Goal: Communication & Community: Ask a question

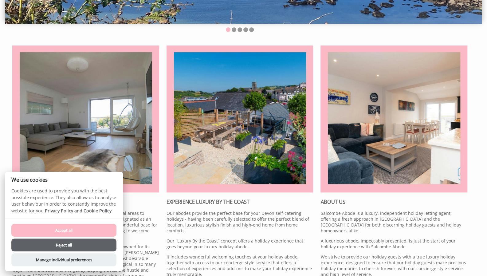
scroll to position [192, 0]
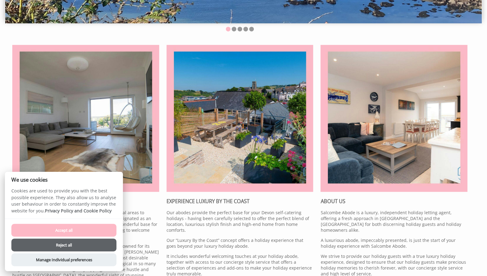
click at [68, 229] on button "Accept all" at bounding box center [63, 230] width 105 height 13
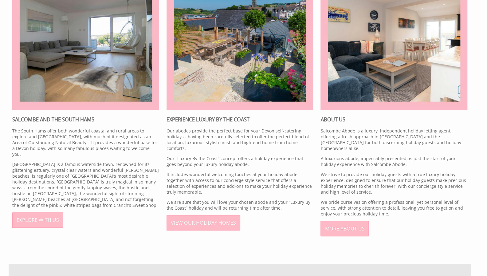
scroll to position [338, 0]
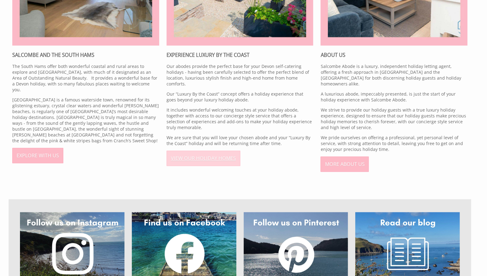
click at [194, 153] on link "VIEW OUR HOLIDAY HOMES" at bounding box center [204, 158] width 74 height 15
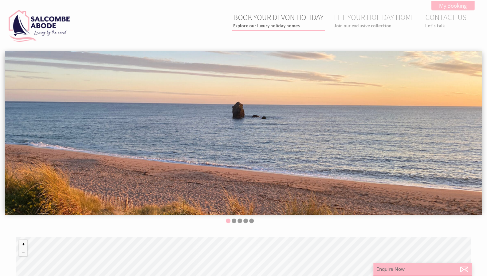
click at [269, 21] on link "BOOK YOUR DEVON HOLIDAY Explore our luxury holiday homes" at bounding box center [278, 20] width 90 height 16
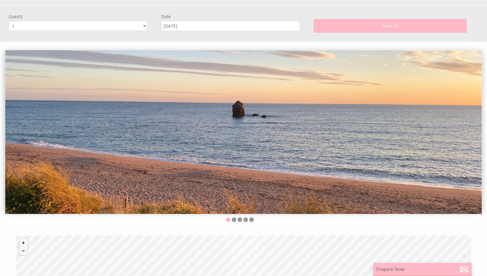
scroll to position [51, 0]
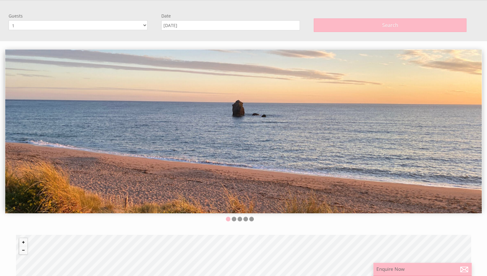
click at [99, 25] on select "1 2 3 4 5 6 7 8 9 10 11 12" at bounding box center [78, 25] width 139 height 10
select select "6"
click at [9, 20] on select "1 2 3 4 5 6 7 8 9 10 11 12" at bounding box center [78, 25] width 139 height 10
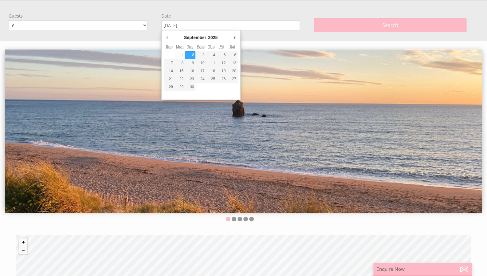
click at [196, 22] on input "[DATE]" at bounding box center [230, 25] width 139 height 10
type input "[DATE]"
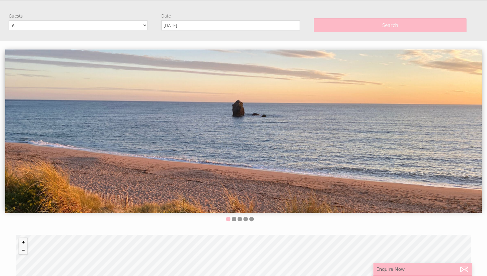
scroll to position [0, 0]
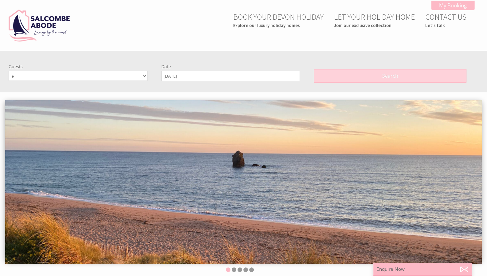
click at [358, 73] on button "Search" at bounding box center [390, 76] width 153 height 14
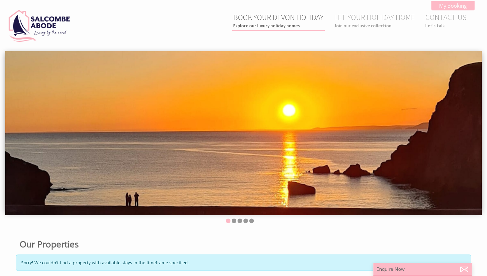
click at [269, 16] on link "BOOK YOUR DEVON HOLIDAY Explore our luxury holiday homes" at bounding box center [278, 20] width 90 height 16
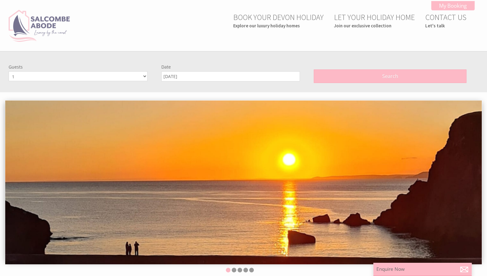
click at [33, 21] on img at bounding box center [39, 26] width 61 height 32
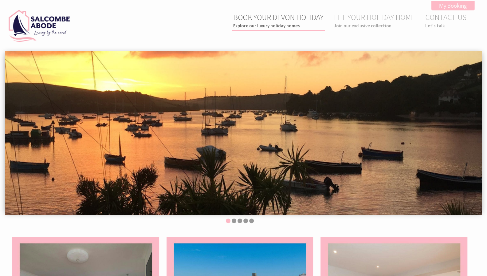
click at [265, 15] on link "BOOK YOUR DEVON HOLIDAY Explore our luxury holiday homes" at bounding box center [278, 20] width 90 height 16
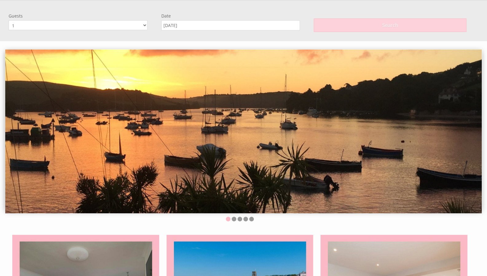
click at [329, 30] on button "Search" at bounding box center [390, 25] width 153 height 14
click at [146, 28] on select "1 2 3 4 5 6 7 8 9 10 11 12" at bounding box center [78, 25] width 139 height 10
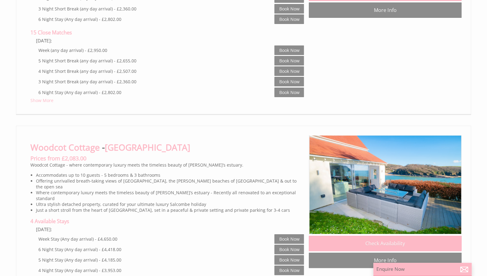
scroll to position [1481, 0]
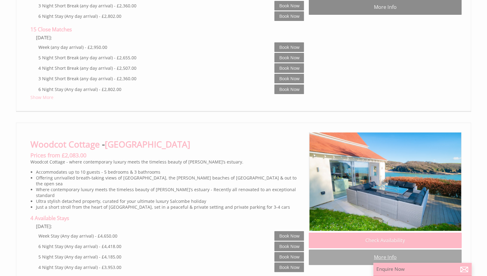
click at [383, 249] on link "More Info" at bounding box center [385, 256] width 153 height 15
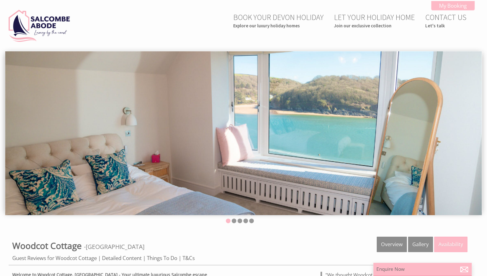
click at [398, 127] on img at bounding box center [243, 133] width 476 height 164
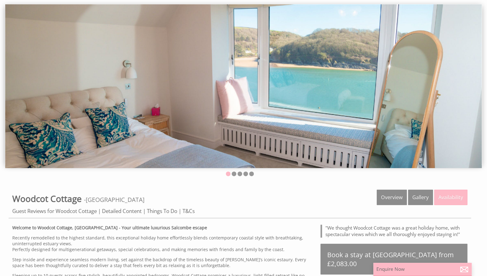
scroll to position [46, 0]
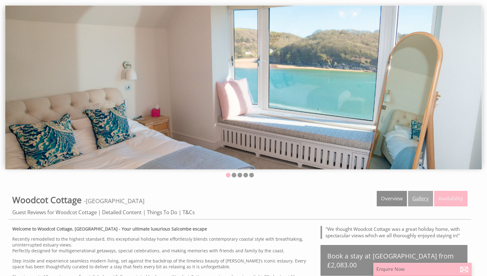
click at [423, 195] on link "Gallery" at bounding box center [420, 198] width 25 height 15
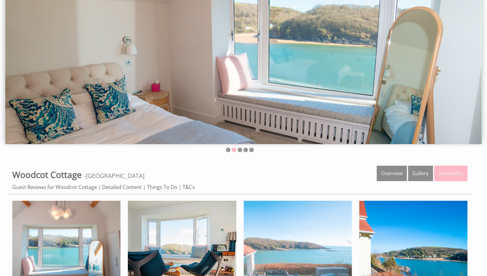
scroll to position [71, 0]
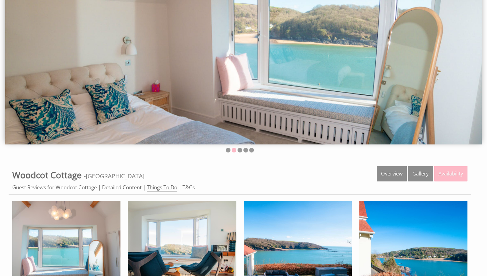
click at [167, 185] on link "Things To Do" at bounding box center [162, 188] width 30 height 8
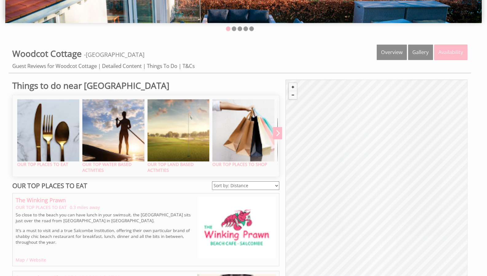
scroll to position [194, 0]
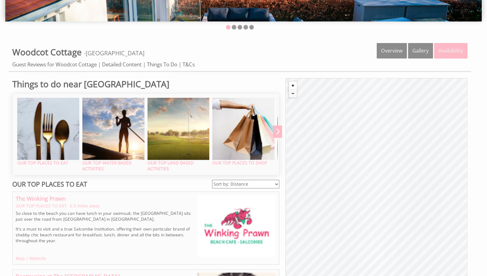
click at [291, 83] on button "Zoom in" at bounding box center [293, 85] width 8 height 8
drag, startPoint x: 374, startPoint y: 207, endPoint x: 334, endPoint y: 96, distance: 117.7
click at [334, 96] on div "© MapTiler © OpenStreetMap contributors" at bounding box center [376, 178] width 182 height 200
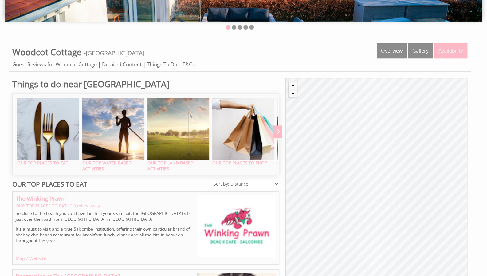
drag, startPoint x: 381, startPoint y: 188, endPoint x: 353, endPoint y: 107, distance: 86.0
click at [353, 107] on div "© MapTiler © OpenStreetMap contributors" at bounding box center [376, 178] width 182 height 200
drag, startPoint x: 386, startPoint y: 177, endPoint x: 351, endPoint y: 96, distance: 88.1
click at [351, 96] on div "© MapTiler © OpenStreetMap contributors" at bounding box center [376, 178] width 182 height 200
drag, startPoint x: 394, startPoint y: 186, endPoint x: 357, endPoint y: 121, distance: 74.7
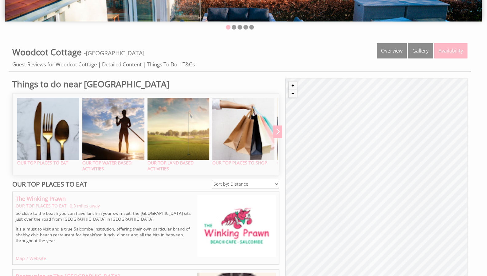
click at [357, 121] on div "© MapTiler © OpenStreetMap contributors" at bounding box center [376, 178] width 182 height 200
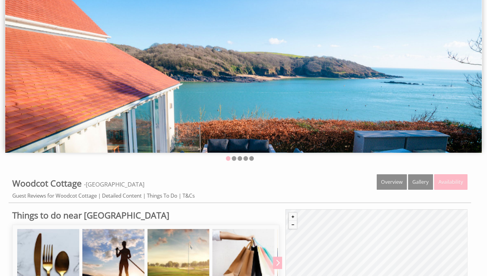
scroll to position [0, 0]
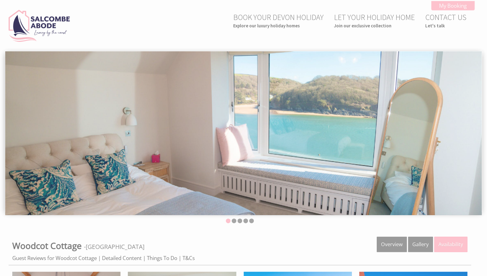
scroll to position [71, 0]
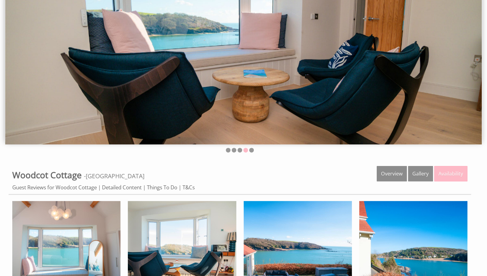
click at [217, 118] on img at bounding box center [243, 63] width 476 height 164
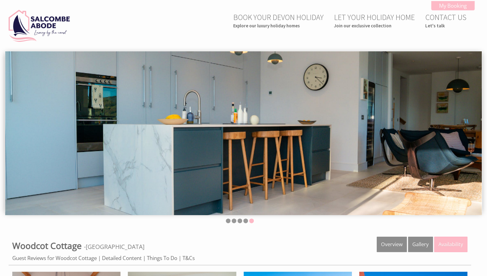
click at [465, 122] on img at bounding box center [243, 133] width 476 height 164
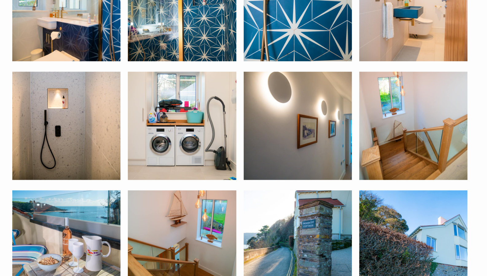
scroll to position [1920, 0]
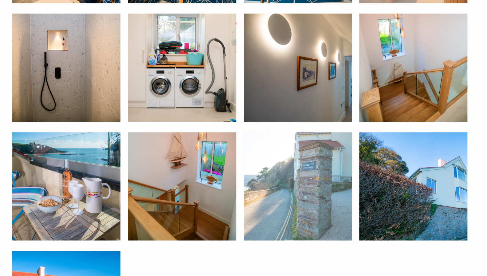
click at [320, 173] on img at bounding box center [298, 186] width 108 height 108
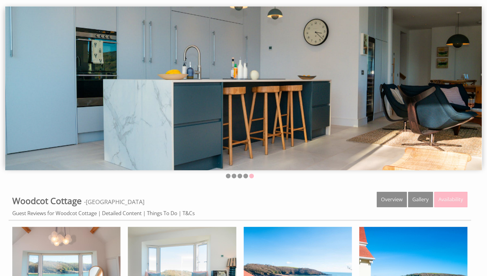
scroll to position [0, 0]
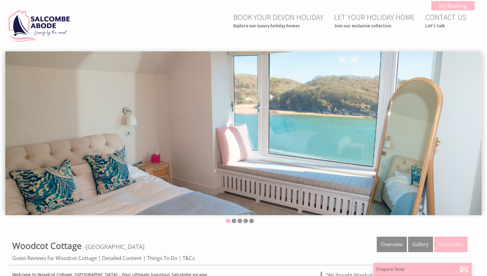
scroll to position [46, 0]
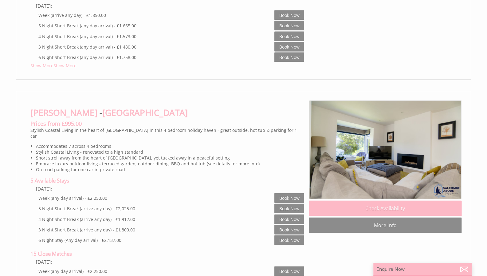
scroll to position [757, 0]
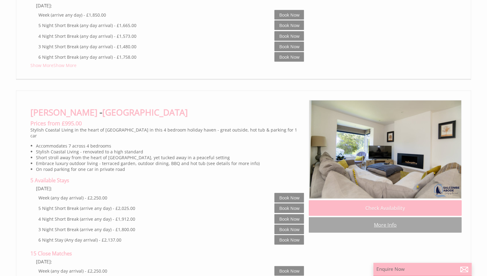
click at [362, 217] on link "More Info" at bounding box center [385, 224] width 153 height 15
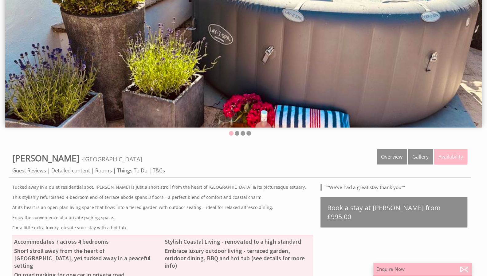
scroll to position [89, 0]
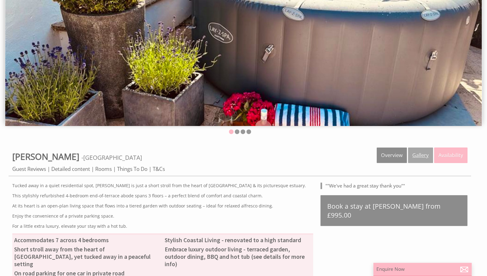
click at [416, 155] on link "Gallery" at bounding box center [420, 154] width 25 height 15
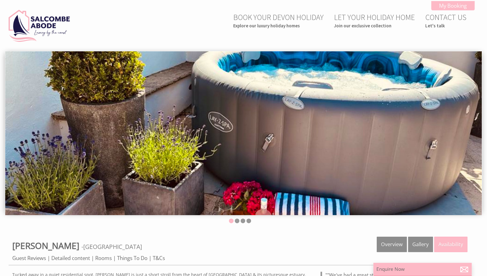
scroll to position [108, 0]
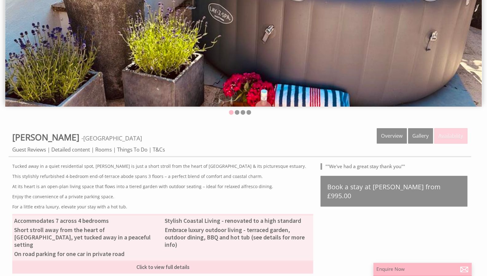
click at [446, 136] on link "Availability" at bounding box center [450, 135] width 33 height 15
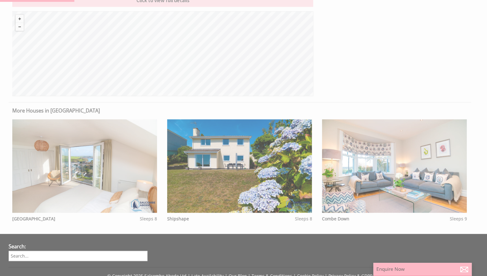
scroll to position [376, 0]
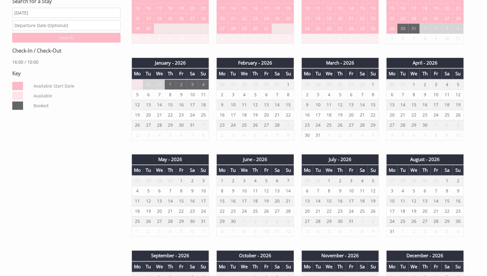
scroll to position [312, 0]
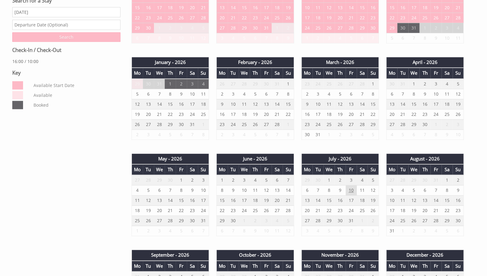
click at [355, 192] on td "10" at bounding box center [351, 190] width 11 height 10
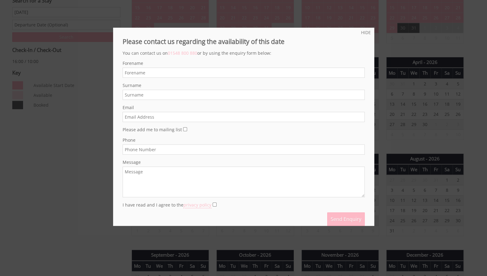
click at [79, 57] on div at bounding box center [243, 138] width 487 height 276
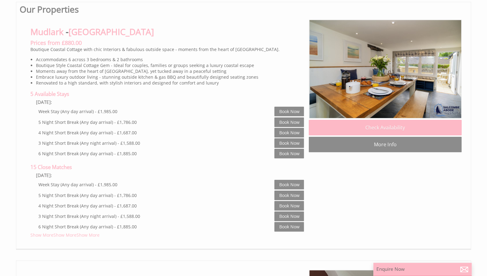
scroll to position [331, 0]
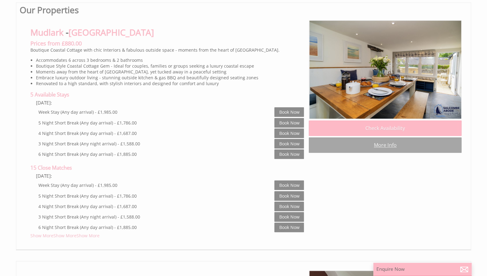
click at [380, 151] on link "More Info" at bounding box center [385, 144] width 153 height 15
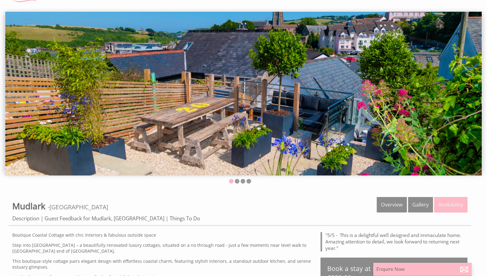
scroll to position [39, 0]
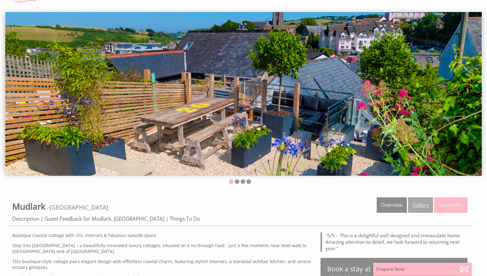
click at [422, 209] on link "Gallery" at bounding box center [420, 204] width 25 height 15
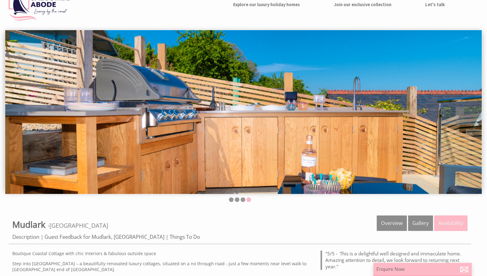
scroll to position [21, 0]
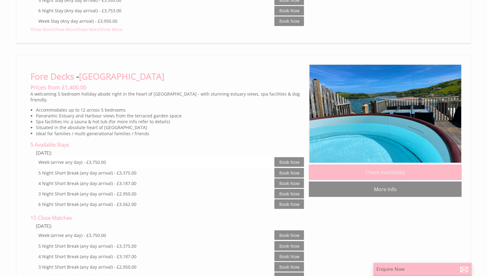
scroll to position [2040, 0]
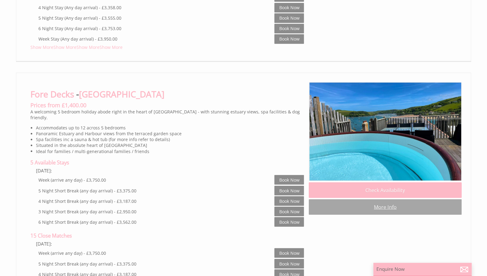
click at [382, 199] on link "More Info" at bounding box center [385, 206] width 153 height 15
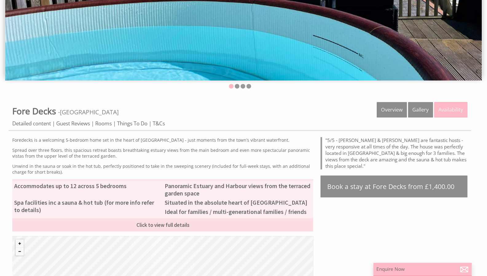
scroll to position [135, 0]
click at [419, 107] on link "Gallery" at bounding box center [420, 109] width 25 height 15
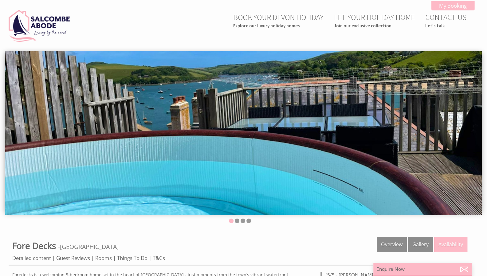
scroll to position [2, 0]
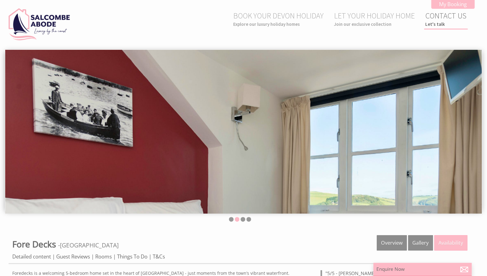
click at [437, 22] on small "Let's talk" at bounding box center [445, 24] width 41 height 6
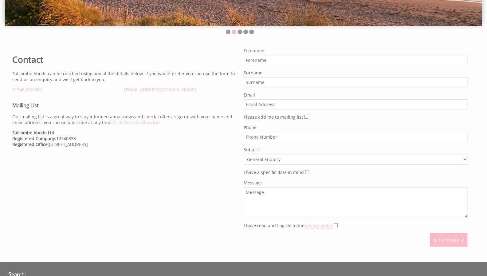
scroll to position [189, 0]
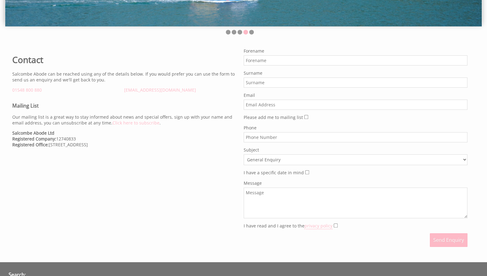
click at [270, 61] on input "Forename" at bounding box center [356, 60] width 224 height 10
type input "[PERSON_NAME]"
type input "[EMAIL_ADDRESS][DOMAIN_NAME]"
click at [245, 136] on input "8327660266" at bounding box center [356, 137] width 224 height 10
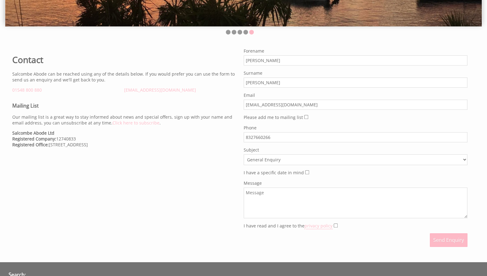
click at [245, 136] on input "8327660266" at bounding box center [356, 137] width 224 height 10
type input "[PHONE_NUMBER]"
click at [282, 158] on select "General Enquiry Listing My Property [GEOGRAPHIC_DATA] The Smurf House The Brewe…" at bounding box center [356, 159] width 224 height 11
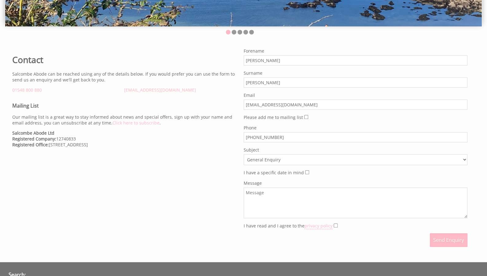
click at [282, 158] on select "General Enquiry Listing My Property [GEOGRAPHIC_DATA] The Smurf House The Brewe…" at bounding box center [356, 159] width 224 height 11
click at [305, 171] on input "I have a specific date in mind" at bounding box center [307, 172] width 4 height 4
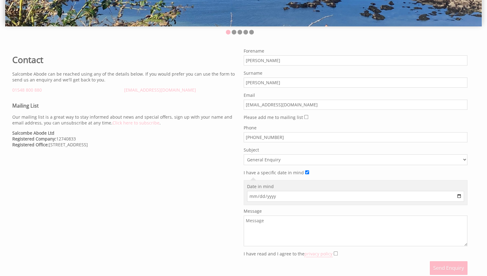
click at [272, 193] on input "Date in mind" at bounding box center [355, 196] width 217 height 11
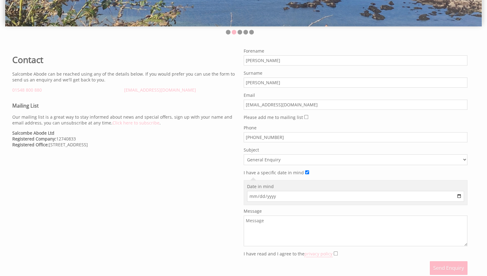
click at [305, 170] on input "I have a specific date in mind" at bounding box center [307, 172] width 4 height 4
checkbox input "false"
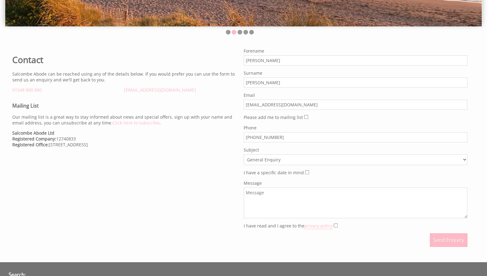
click at [263, 191] on textarea "Message" at bounding box center [356, 202] width 224 height 31
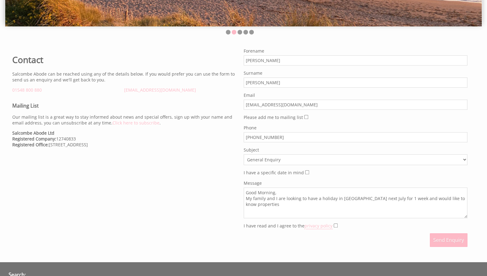
click at [423, 195] on textarea "Good Morning, My family and I are looking to have a holiday in [GEOGRAPHIC_DATA…" at bounding box center [356, 202] width 224 height 31
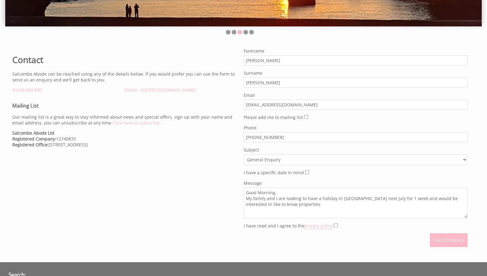
click at [263, 202] on textarea "Good Morning, My family and I are looking to have a holiday in [GEOGRAPHIC_DATA…" at bounding box center [356, 202] width 224 height 31
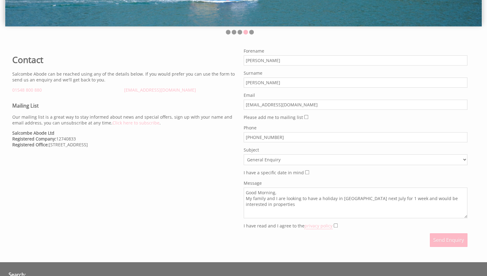
click at [268, 202] on textarea "Good Morning, My family and I are looking to have a holiday in [GEOGRAPHIC_DATA…" at bounding box center [356, 202] width 224 height 31
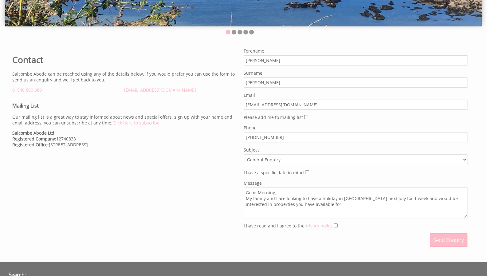
click at [320, 205] on textarea "Good Morning, My family and I are looking to have a holiday in [GEOGRAPHIC_DATA…" at bounding box center [356, 202] width 224 height 31
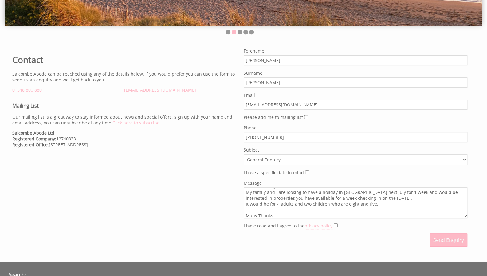
scroll to position [12, 0]
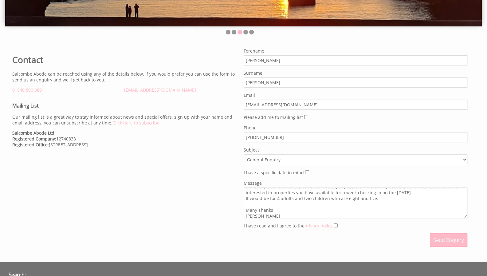
type textarea "Good Morning, My family and I are looking to have a holiday in [GEOGRAPHIC_DATA…"
click at [334, 223] on input "I have read and I agree to the privacy policy" at bounding box center [336, 225] width 4 height 4
checkbox input "true"
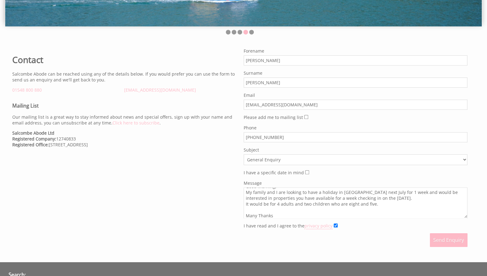
scroll to position [0, 0]
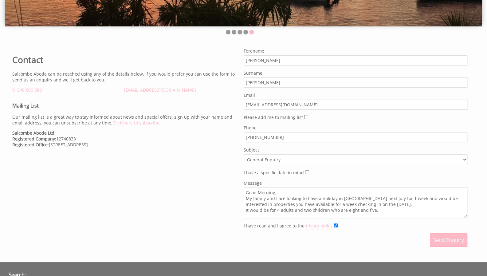
click at [456, 194] on textarea "Good Morning, My family and I are looking to have a holiday in [GEOGRAPHIC_DATA…" at bounding box center [356, 202] width 224 height 31
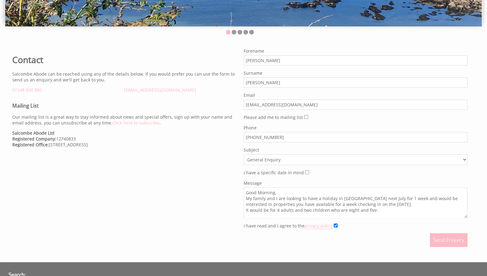
click at [313, 201] on textarea "Good Morning, My family and I are looking to have a holiday in [GEOGRAPHIC_DATA…" at bounding box center [356, 202] width 224 height 31
click at [321, 201] on textarea "Good Morning, My family and I are looking to have a holiday in [GEOGRAPHIC_DATA…" at bounding box center [356, 202] width 224 height 31
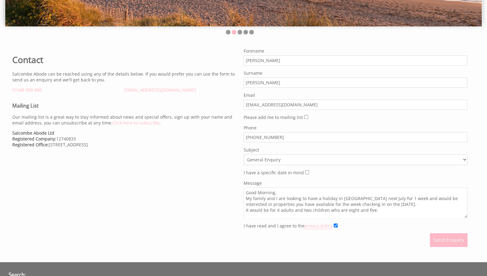
click at [331, 201] on textarea "Good Morning, My family and I are looking to have a holiday in [GEOGRAPHIC_DATA…" at bounding box center [356, 202] width 224 height 31
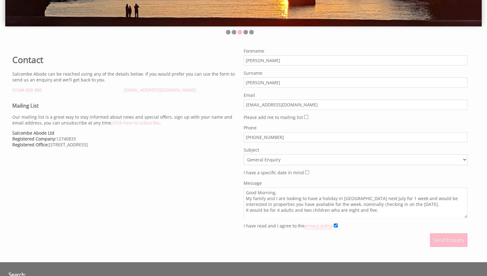
click at [423, 208] on textarea "Good Morning, My family and I are looking to have a holiday in [GEOGRAPHIC_DATA…" at bounding box center [356, 202] width 224 height 31
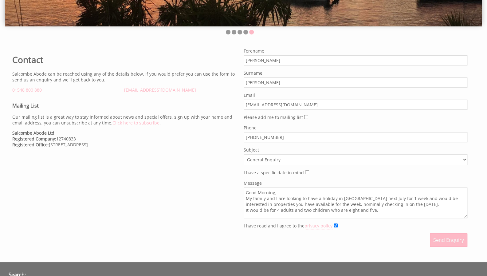
click at [294, 207] on textarea "Good Morning, My family and I are looking to have a holiday in [GEOGRAPHIC_DATA…" at bounding box center [356, 202] width 224 height 31
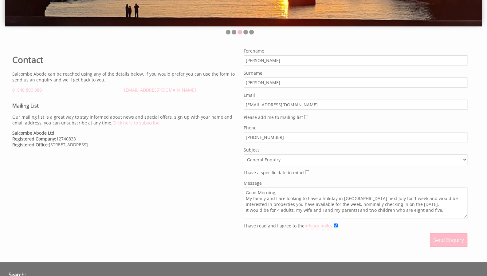
click at [292, 208] on textarea "Good Morning, My family and I are looking to have a holiday in [GEOGRAPHIC_DATA…" at bounding box center [356, 202] width 224 height 31
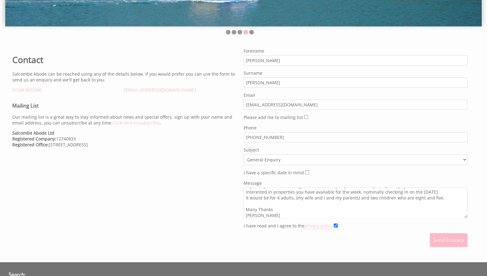
scroll to position [14, 0]
type textarea "Good Morning, My family and I are looking to have a holiday in [GEOGRAPHIC_DATA…"
click at [304, 116] on input "Please add me to mailing list" at bounding box center [306, 117] width 4 height 4
checkbox input "true"
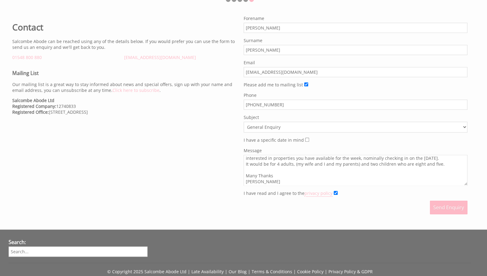
scroll to position [248, 0]
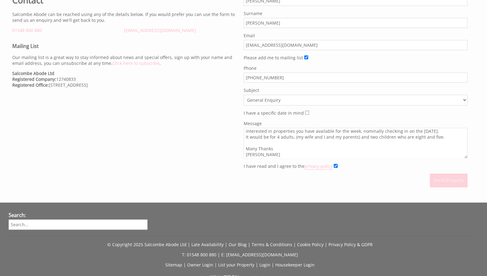
click at [452, 178] on button "Send Enquiry" at bounding box center [448, 181] width 37 height 14
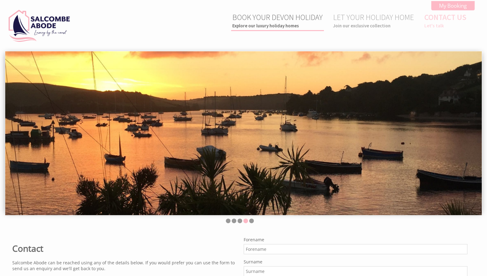
click at [267, 17] on link "BOOK YOUR DEVON HOLIDAY Explore our luxury holiday homes" at bounding box center [277, 20] width 90 height 16
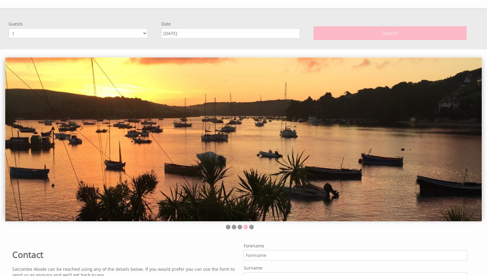
scroll to position [51, 0]
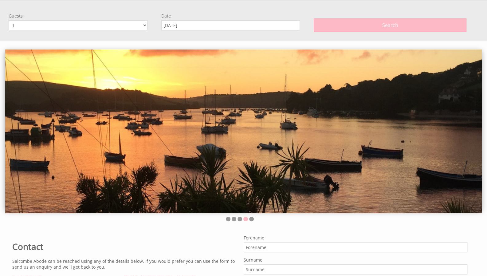
click at [141, 22] on select "1 2 3 4 5 6 7 8 9 10 11 12" at bounding box center [78, 25] width 139 height 10
select select "6"
click at [9, 20] on select "1 2 3 4 5 6 7 8 9 10 11 12" at bounding box center [78, 25] width 139 height 10
click at [273, 25] on input "[DATE]" at bounding box center [230, 25] width 139 height 10
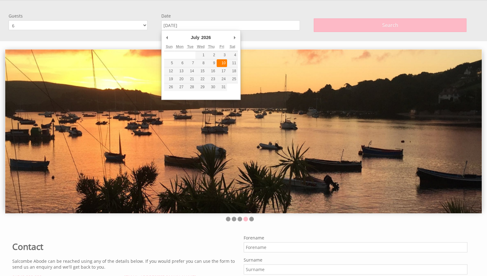
type input "[DATE]"
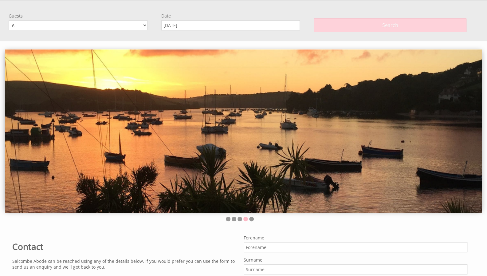
click at [382, 26] on span "Search" at bounding box center [390, 25] width 16 height 7
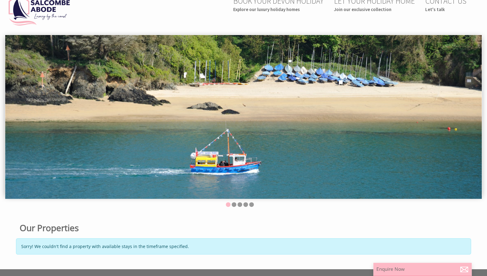
scroll to position [0, 0]
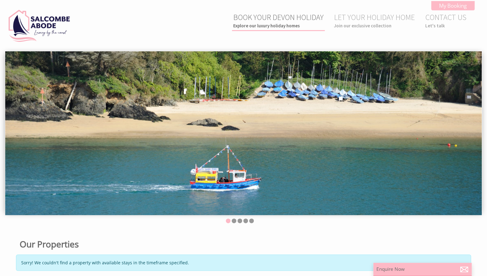
click at [280, 16] on link "BOOK YOUR DEVON HOLIDAY Explore our luxury holiday homes" at bounding box center [278, 20] width 90 height 16
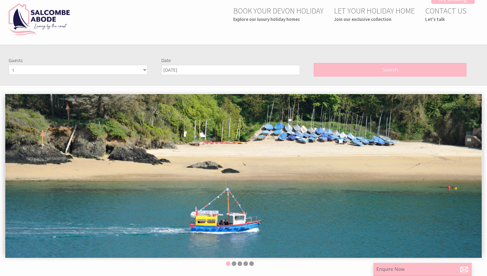
scroll to position [6, 0]
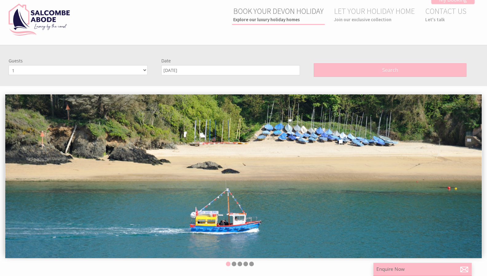
click at [259, 10] on link "BOOK YOUR DEVON HOLIDAY Explore our luxury holiday homes" at bounding box center [278, 14] width 90 height 16
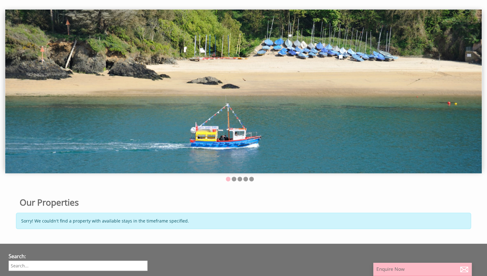
scroll to position [51, 0]
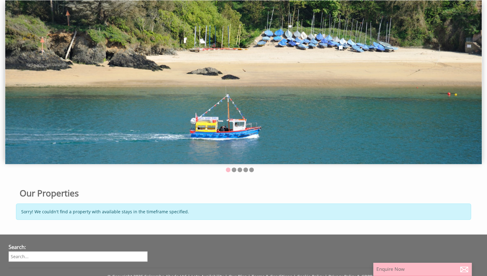
click at [259, 10] on img at bounding box center [243, 82] width 476 height 164
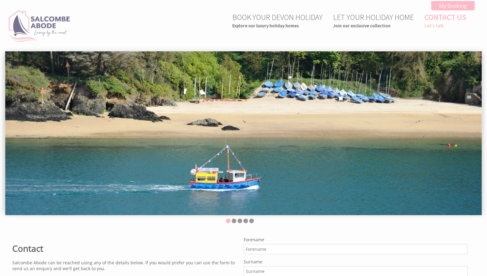
click at [41, 22] on img at bounding box center [39, 26] width 61 height 32
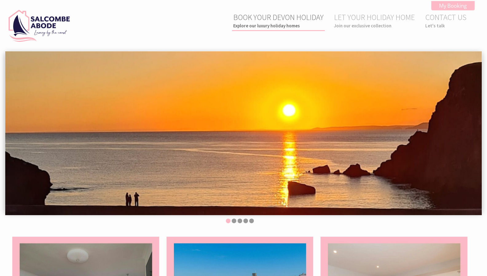
click at [263, 12] on link "BOOK YOUR DEVON HOLIDAY Explore our luxury holiday homes" at bounding box center [278, 20] width 90 height 16
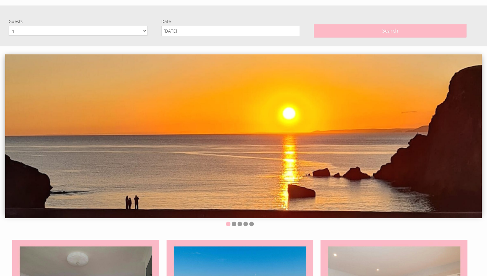
scroll to position [51, 0]
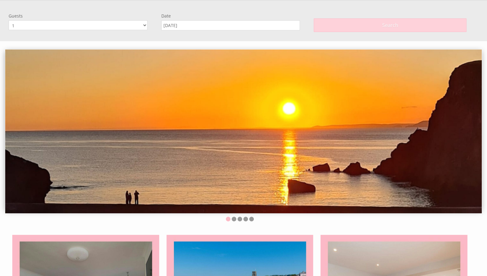
click at [359, 22] on button "Search" at bounding box center [390, 25] width 153 height 14
